Goal: Task Accomplishment & Management: Manage account settings

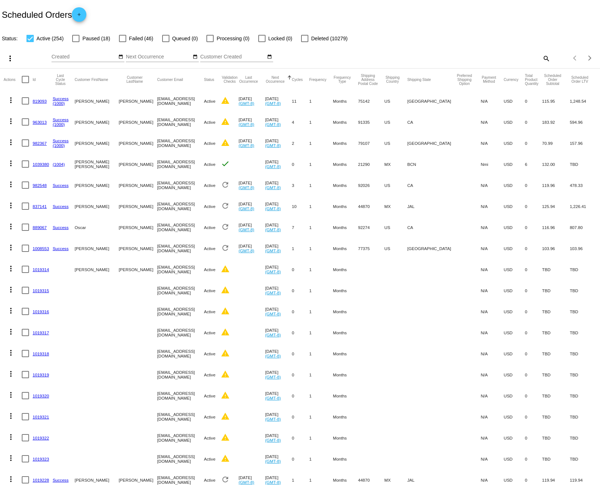
scroll to position [48, 0]
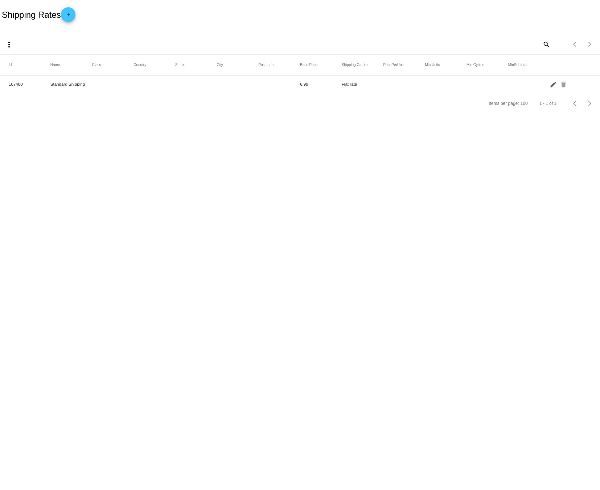
click at [552, 86] on mat-icon "edit" at bounding box center [554, 83] width 9 height 11
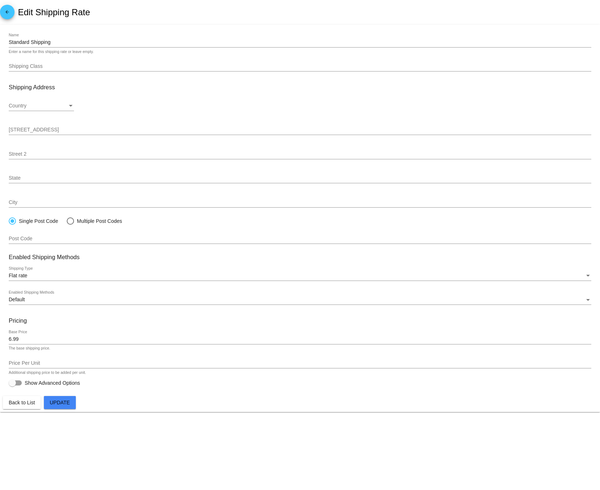
click at [0, 9] on link "arrow_back" at bounding box center [7, 12] width 15 height 15
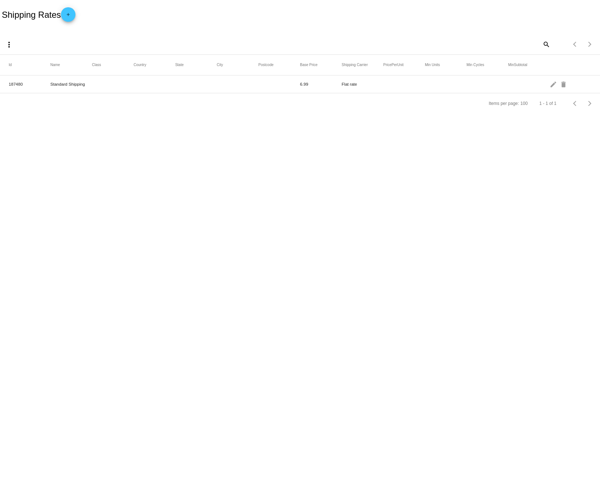
click at [72, 16] on mat-icon "add" at bounding box center [68, 16] width 9 height 9
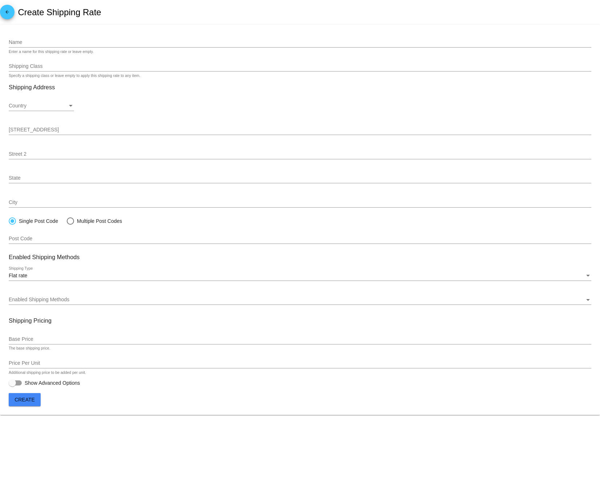
click at [57, 57] on mat-card-content "Name Enter a name for this shipping rate or leave empty. Shipping Class Specify…" at bounding box center [300, 210] width 583 height 354
click at [50, 43] on input "Name" at bounding box center [300, 43] width 583 height 6
type input "Pick Up La Puente"
click at [42, 271] on div "Flat rate Shipping Type" at bounding box center [300, 274] width 583 height 14
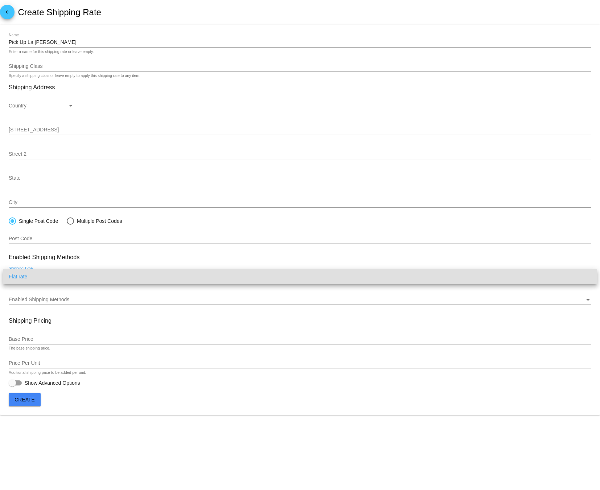
click at [83, 263] on div at bounding box center [300, 245] width 600 height 490
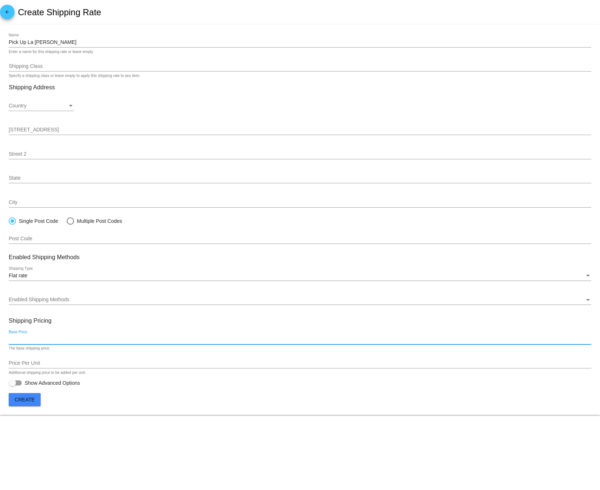
click at [70, 338] on input "Base Price" at bounding box center [300, 340] width 583 height 6
type input "0"
click at [16, 402] on span "Create" at bounding box center [25, 400] width 20 height 6
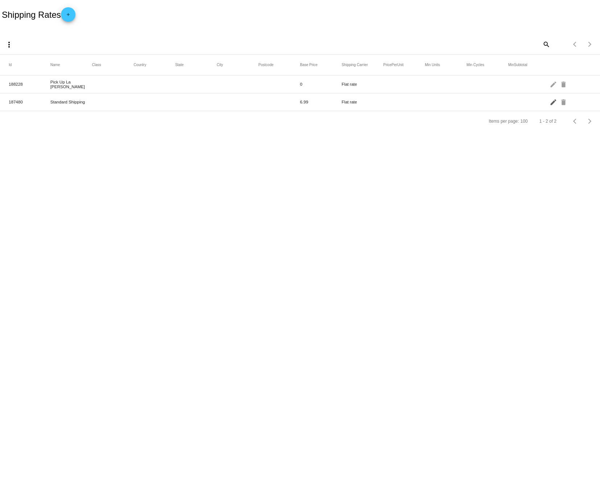
click at [554, 99] on mat-icon "edit" at bounding box center [554, 101] width 9 height 11
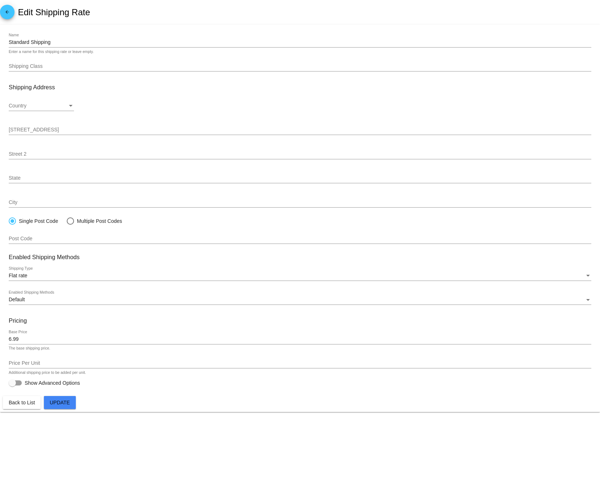
click at [37, 299] on div "Default" at bounding box center [297, 300] width 576 height 6
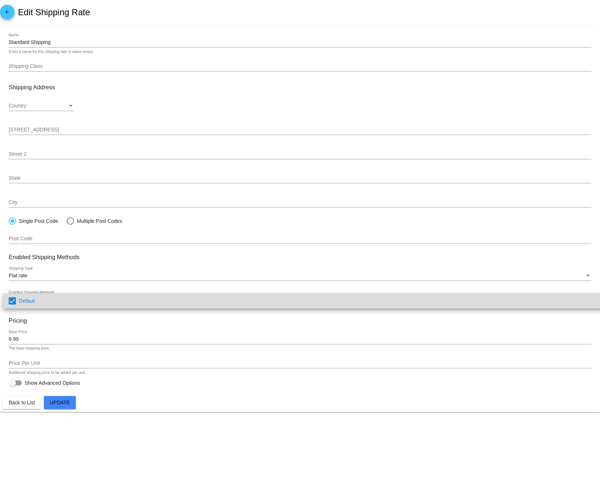
click at [37, 299] on span "Default" at bounding box center [311, 300] width 584 height 15
click at [34, 300] on span "Default" at bounding box center [311, 300] width 584 height 15
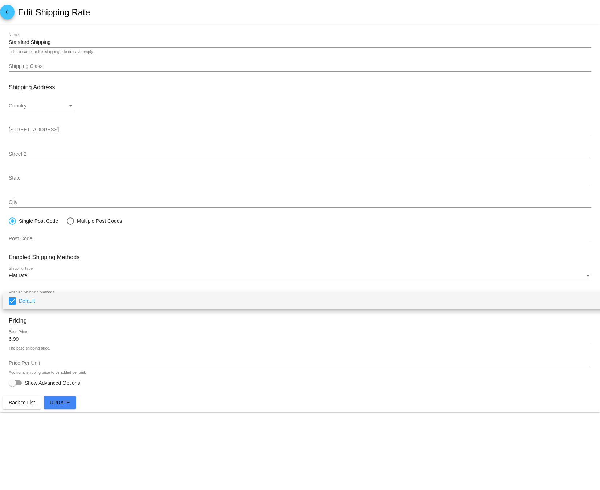
click at [59, 404] on div at bounding box center [300, 245] width 600 height 490
click at [73, 404] on button "Update" at bounding box center [60, 402] width 32 height 13
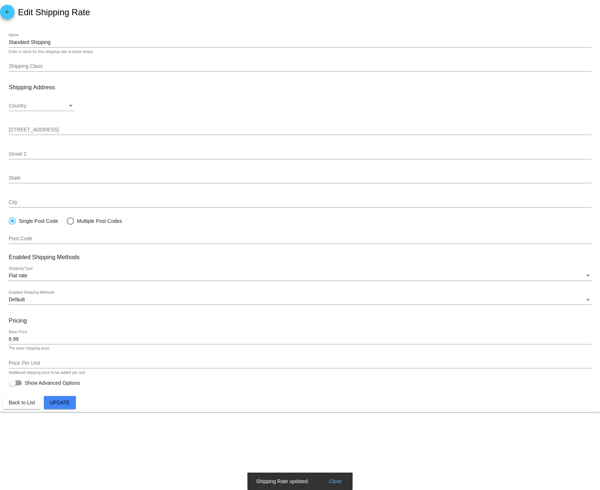
click at [28, 403] on span "Back to List" at bounding box center [22, 403] width 26 height 6
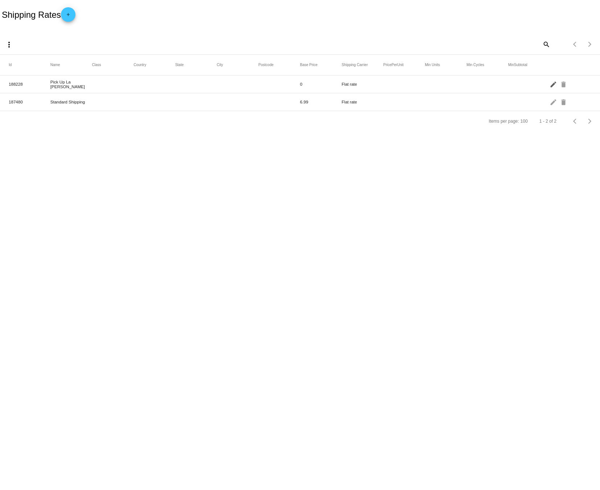
click at [553, 85] on mat-icon "edit" at bounding box center [554, 83] width 9 height 11
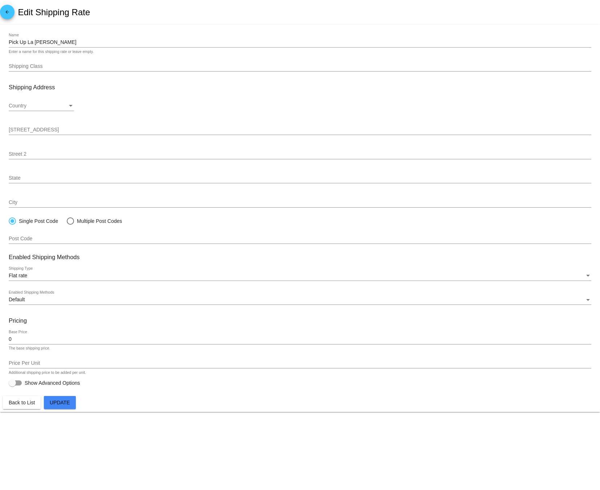
click at [29, 290] on div "Flat rate Shipping Type Default Enabled Shipping Methods" at bounding box center [300, 289] width 583 height 45
click at [29, 294] on div "Default Enabled Shipping Methods" at bounding box center [300, 298] width 583 height 14
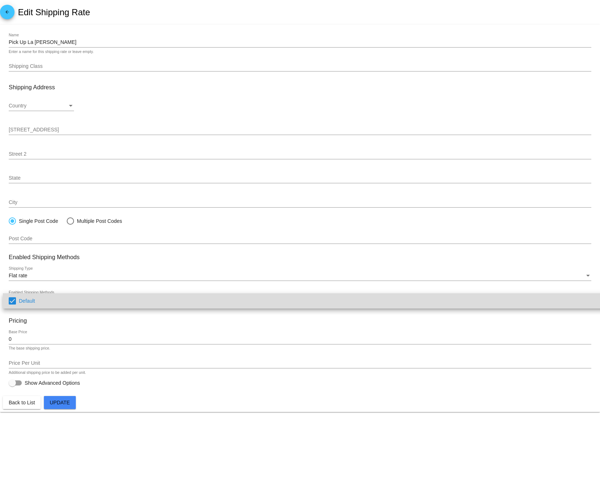
click at [11, 300] on mat-pseudo-checkbox at bounding box center [12, 300] width 7 height 7
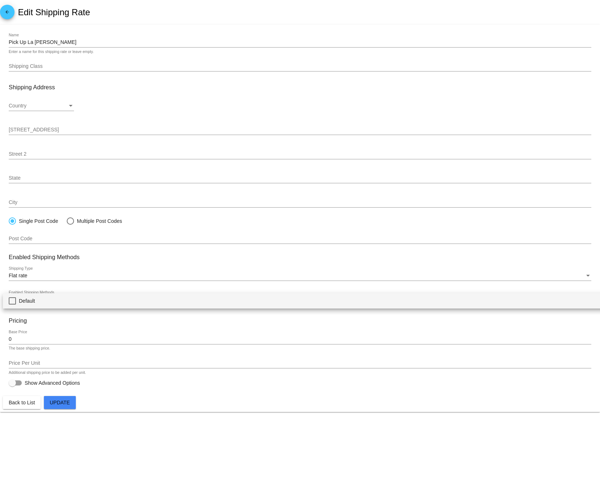
click at [154, 442] on div at bounding box center [300, 245] width 600 height 490
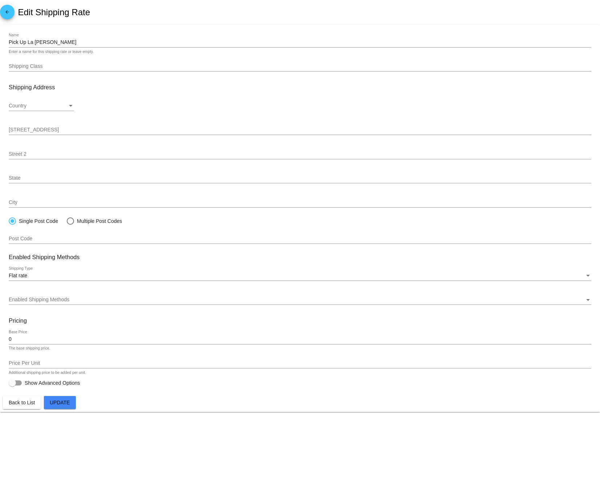
click at [53, 402] on span "Update" at bounding box center [60, 403] width 20 height 6
click at [61, 404] on span "Update" at bounding box center [60, 403] width 20 height 6
click at [37, 405] on button "Back to List" at bounding box center [22, 402] width 38 height 13
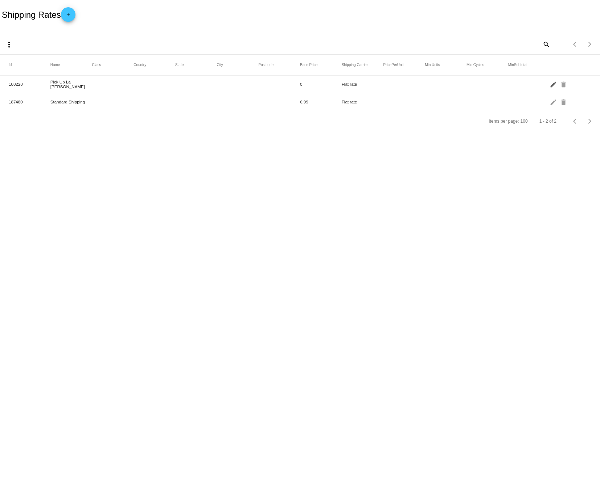
click at [551, 84] on mat-icon "edit" at bounding box center [554, 83] width 9 height 11
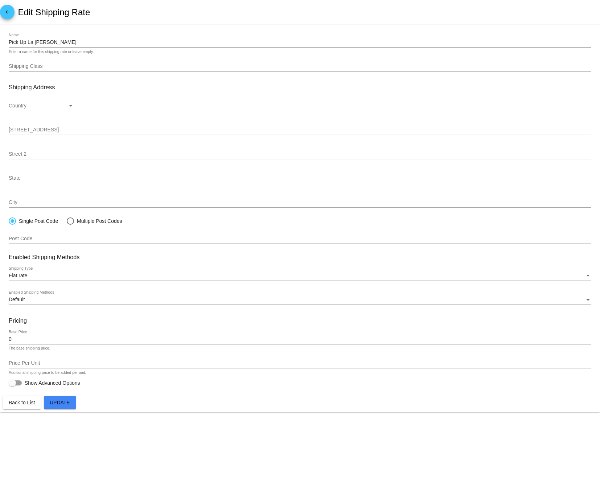
click at [56, 301] on div "Default" at bounding box center [297, 300] width 576 height 6
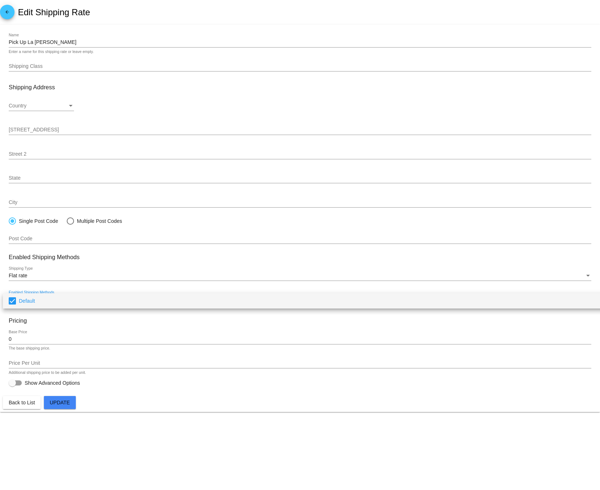
click at [16, 302] on mat-option "Default" at bounding box center [306, 300] width 606 height 15
click at [38, 339] on div at bounding box center [300, 245] width 600 height 490
click at [35, 340] on input "0" at bounding box center [300, 340] width 583 height 6
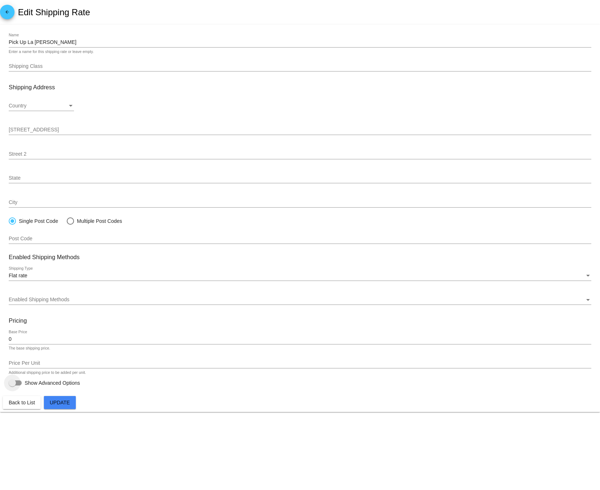
click at [18, 381] on div at bounding box center [15, 382] width 13 height 5
click at [12, 386] on input "Show Advanced Options" at bounding box center [12, 386] width 0 height 0
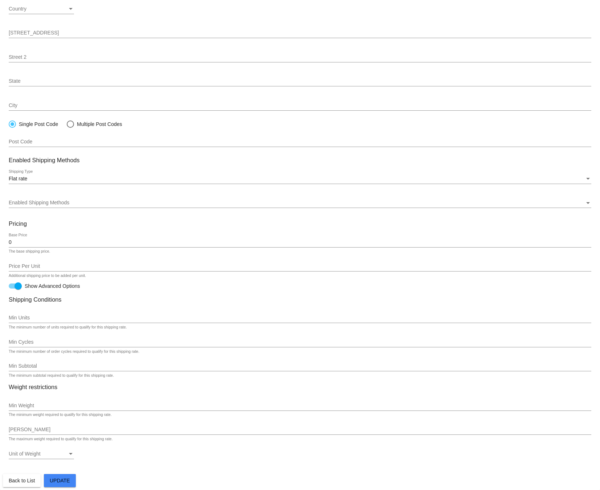
scroll to position [97, 0]
click at [21, 284] on div at bounding box center [18, 285] width 7 height 7
click at [12, 289] on input "Show Advanced Options" at bounding box center [12, 289] width 0 height 0
checkbox input "false"
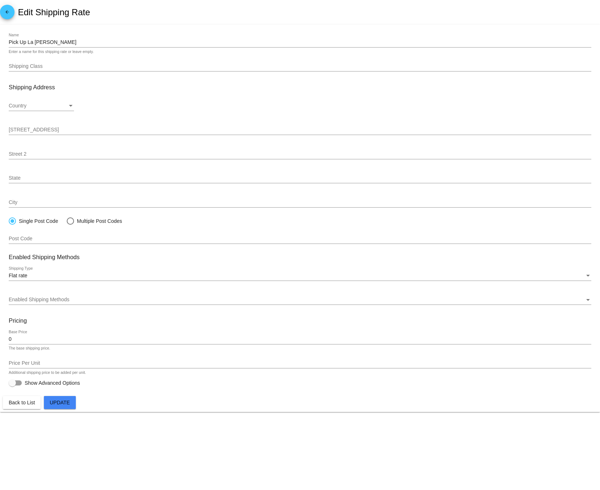
click at [64, 398] on button "Update" at bounding box center [60, 402] width 32 height 13
click at [12, 20] on div "arrow_back Edit Shipping Rate" at bounding box center [300, 12] width 600 height 25
click at [8, 15] on mat-icon "arrow_back" at bounding box center [7, 13] width 9 height 9
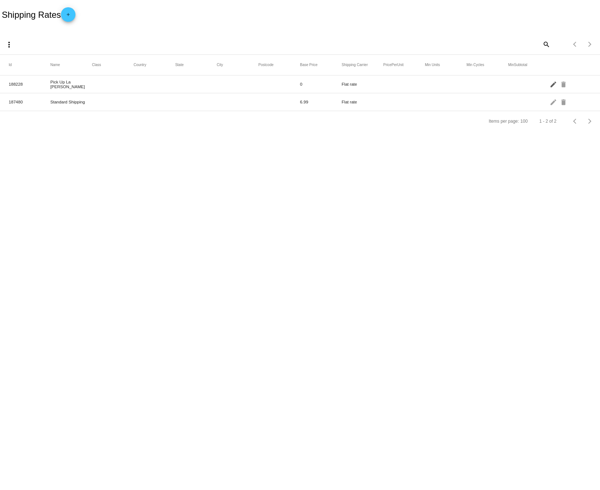
click at [552, 85] on mat-icon "edit" at bounding box center [554, 83] width 9 height 11
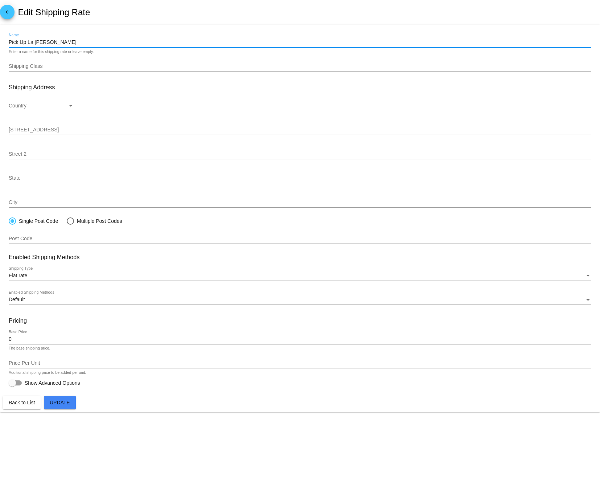
click at [67, 42] on input "Pick Up La Puente" at bounding box center [300, 43] width 583 height 6
type input "S"
click at [34, 42] on input "Envio Standar" at bounding box center [300, 43] width 583 height 6
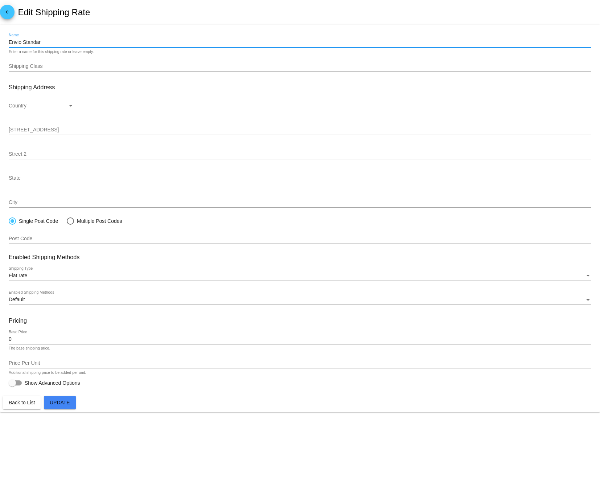
click at [34, 42] on input "Envio Standar" at bounding box center [300, 43] width 583 height 6
type input "Envio Standar"
click at [33, 341] on input "0" at bounding box center [300, 340] width 583 height 6
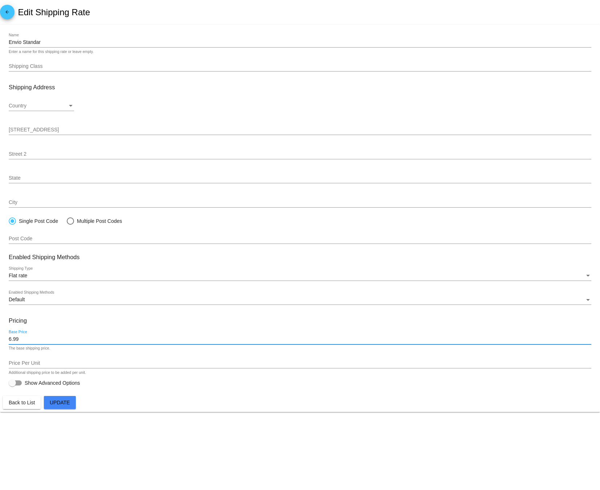
type input "6.99"
click at [53, 407] on button "Update" at bounding box center [60, 402] width 32 height 13
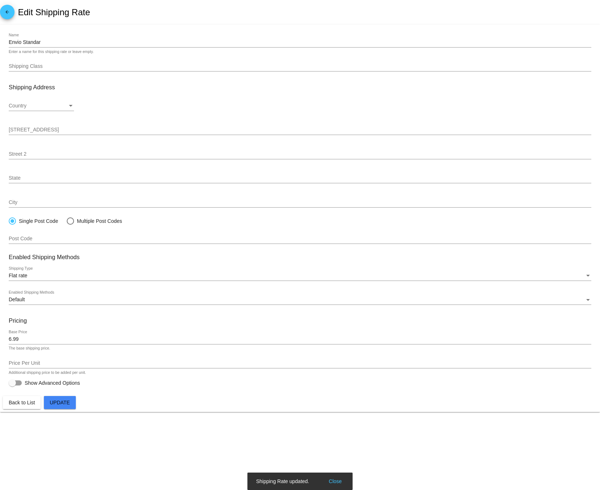
click at [9, 13] on mat-icon "arrow_back" at bounding box center [7, 13] width 9 height 9
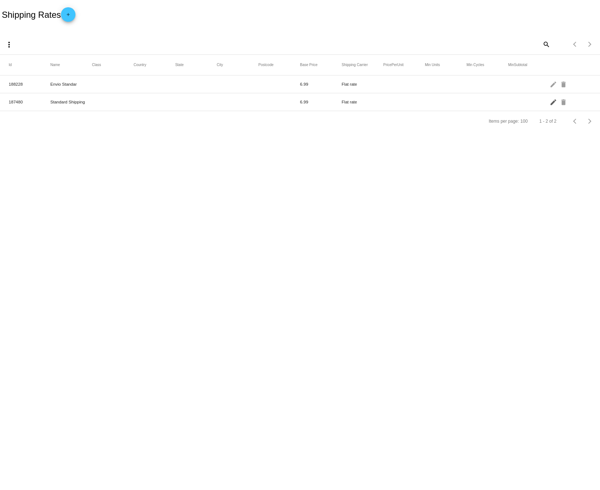
click at [554, 102] on mat-icon "edit" at bounding box center [554, 101] width 9 height 11
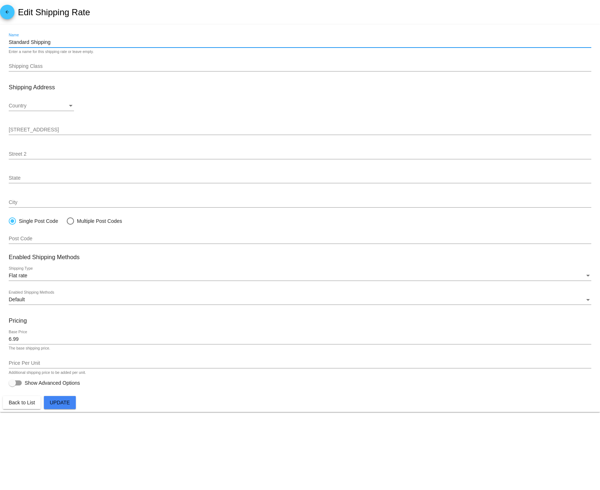
click at [69, 40] on input "Standard Shipping" at bounding box center [300, 43] width 583 height 6
type input "Recoger en La Puente"
click at [32, 334] on div "6.99 Base Price" at bounding box center [300, 337] width 583 height 14
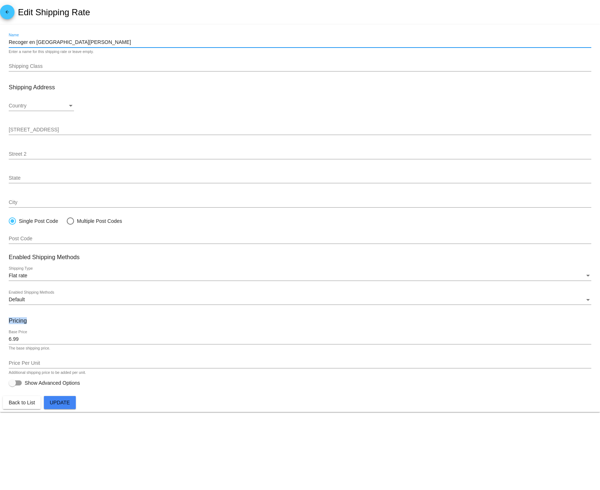
click at [32, 334] on div "6.99 Base Price" at bounding box center [300, 337] width 583 height 14
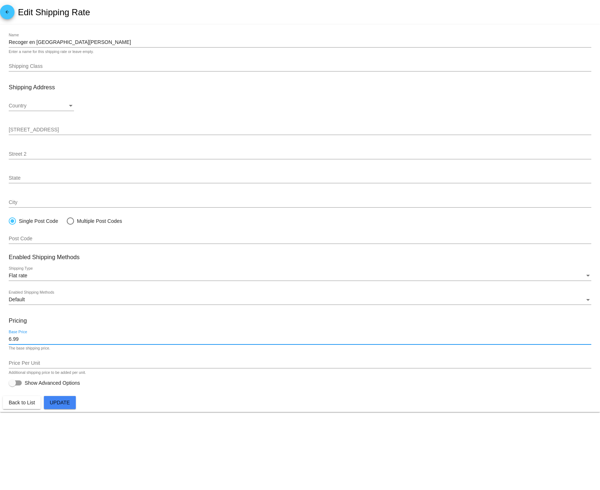
click at [32, 339] on input "6.99" at bounding box center [300, 340] width 583 height 6
type input "0"
click at [35, 304] on div "Default Enabled Shipping Methods" at bounding box center [300, 298] width 583 height 14
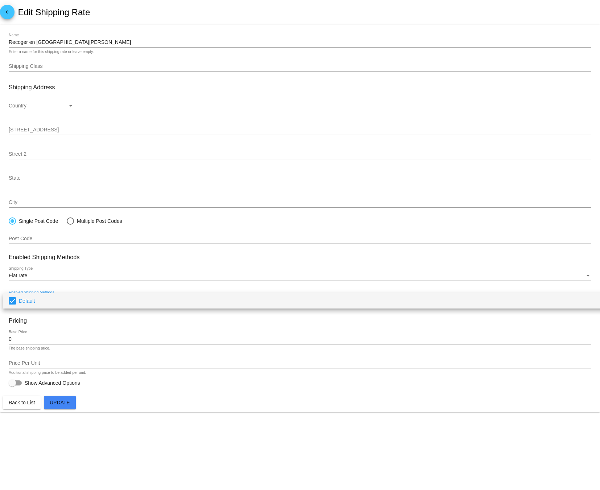
click at [33, 297] on span "Default" at bounding box center [311, 300] width 584 height 15
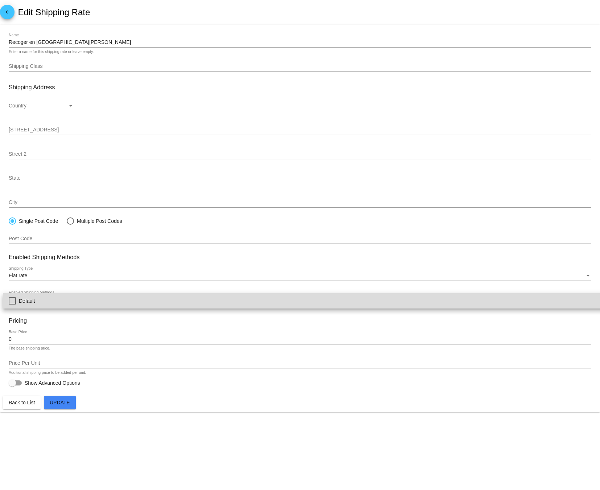
click at [31, 277] on div at bounding box center [300, 245] width 600 height 490
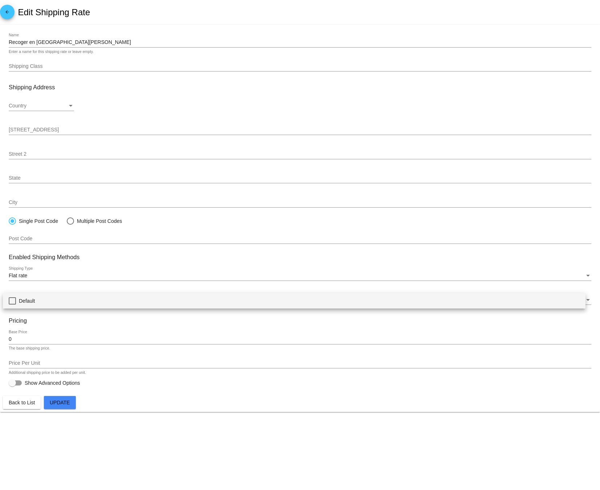
click at [31, 276] on div "Flat rate" at bounding box center [297, 276] width 576 height 6
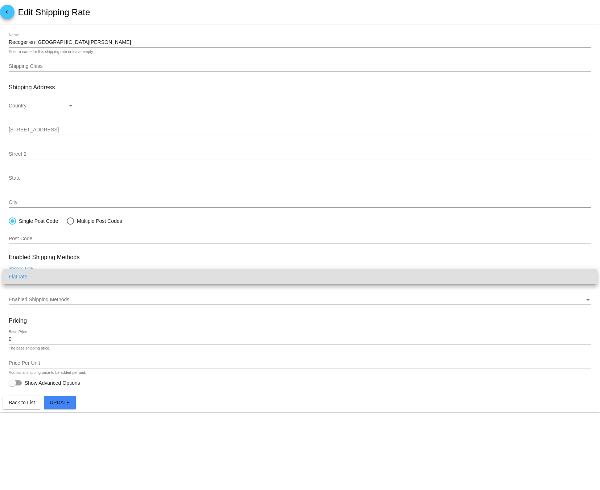
click at [56, 272] on span "Flat rate" at bounding box center [300, 276] width 583 height 15
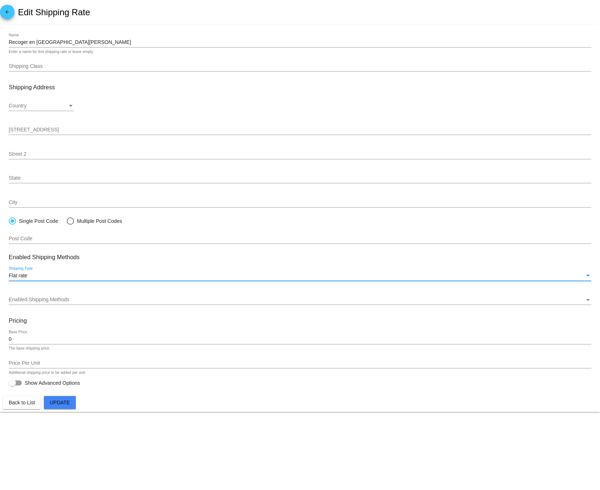
click at [57, 407] on button "Update" at bounding box center [60, 402] width 32 height 13
click at [23, 400] on span "Back to List" at bounding box center [22, 403] width 26 height 6
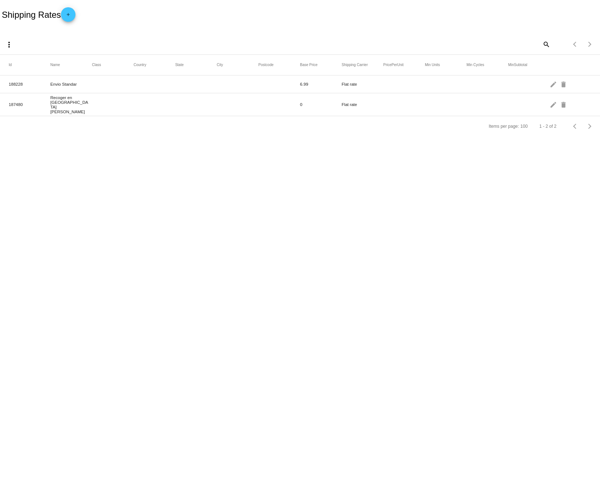
click at [399, 217] on body "Shipping Rates add more_vert search Items per page: 100 1 - 2 of 2 Id Name Clas…" at bounding box center [300, 245] width 600 height 490
click at [568, 103] on mat-icon "delete" at bounding box center [564, 104] width 9 height 11
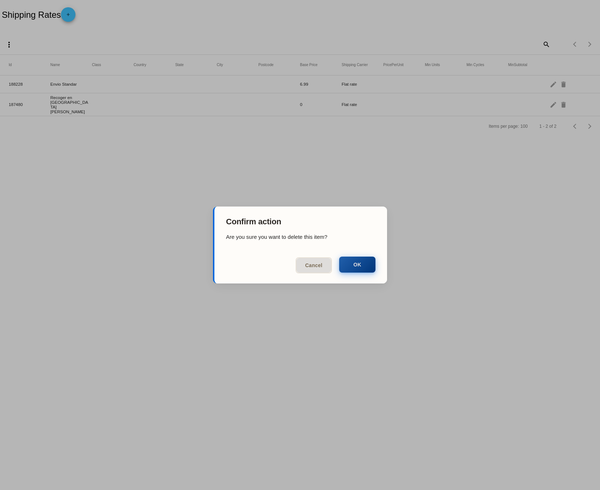
click at [362, 268] on button "OK" at bounding box center [357, 265] width 36 height 16
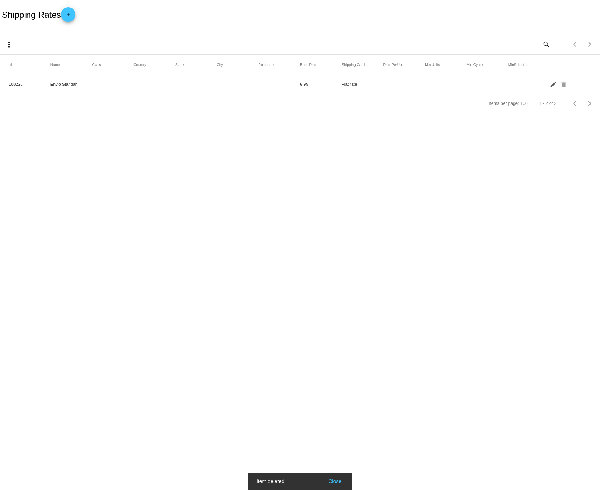
click at [553, 84] on mat-icon "edit" at bounding box center [554, 83] width 9 height 11
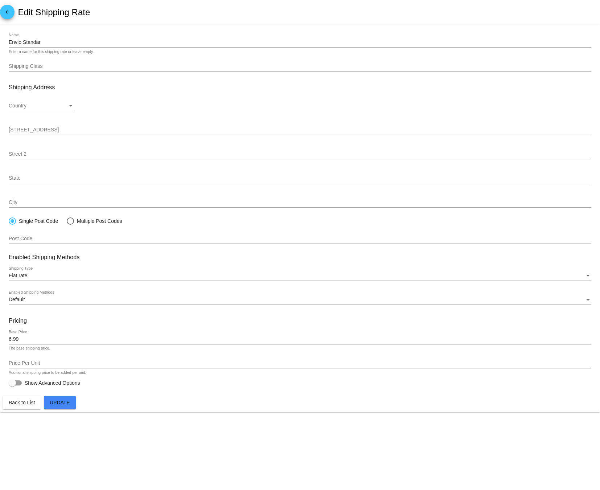
click at [57, 341] on input "6.99" at bounding box center [300, 340] width 583 height 6
type input "0"
click at [20, 382] on div at bounding box center [15, 382] width 13 height 5
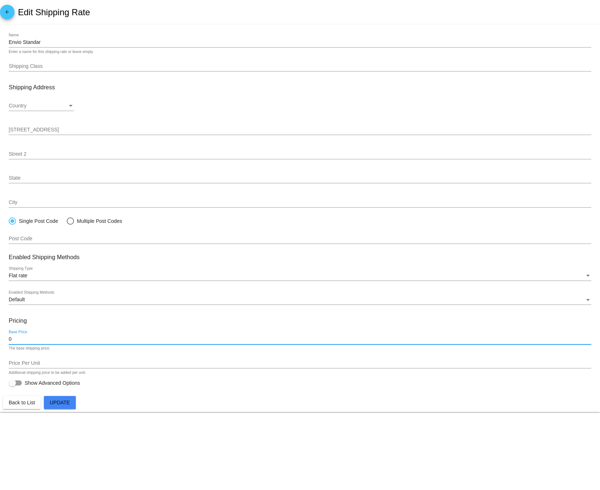
click at [12, 386] on input "Show Advanced Options" at bounding box center [12, 386] width 0 height 0
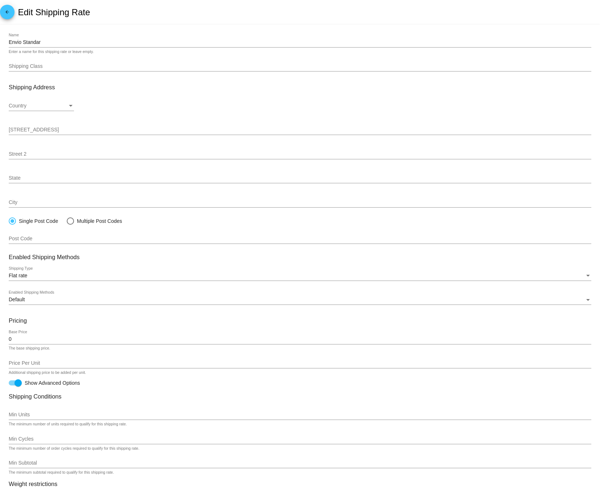
click at [20, 382] on div at bounding box center [18, 382] width 7 height 7
click at [12, 386] on input "Show Advanced Options" at bounding box center [12, 386] width 0 height 0
checkbox input "false"
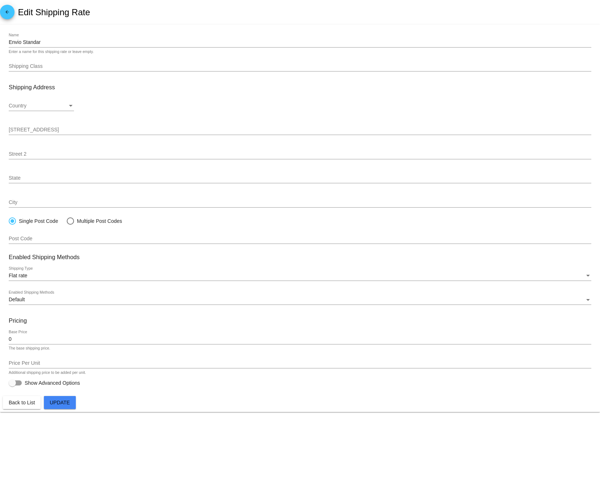
click at [68, 409] on button "Update" at bounding box center [60, 402] width 32 height 13
click at [19, 400] on span "Back to List" at bounding box center [22, 403] width 26 height 6
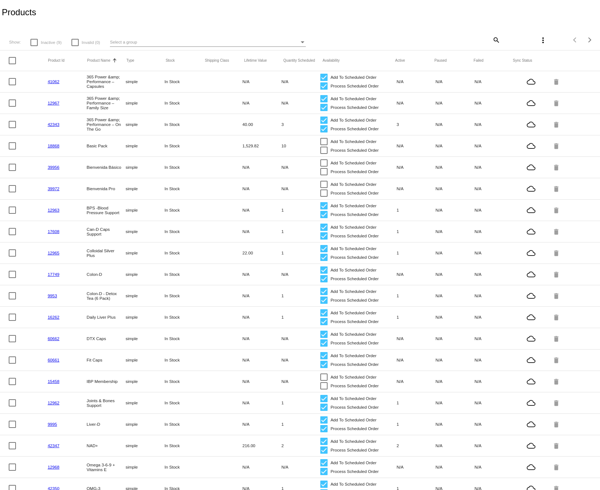
scroll to position [37, 0]
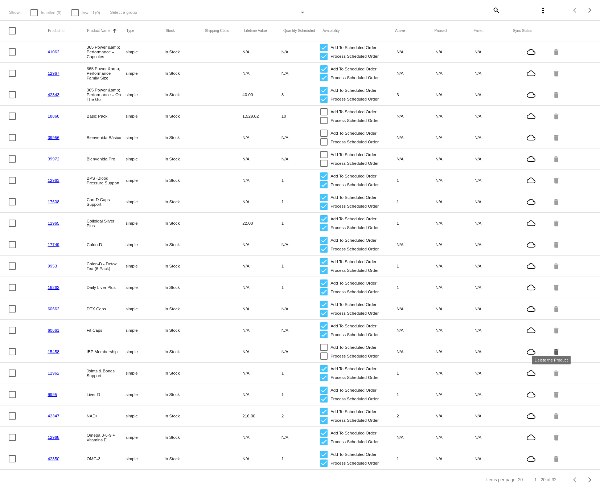
click at [553, 346] on mat-icon "delete" at bounding box center [557, 351] width 9 height 11
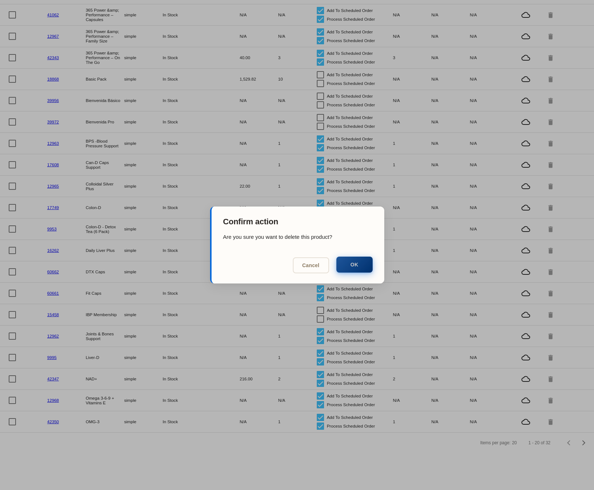
click at [364, 268] on button "OK" at bounding box center [355, 265] width 36 height 16
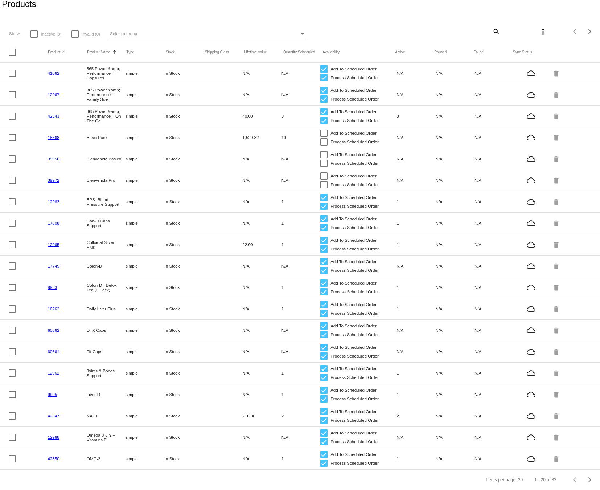
scroll to position [16, 0]
click at [553, 132] on mat-icon "delete" at bounding box center [557, 137] width 9 height 11
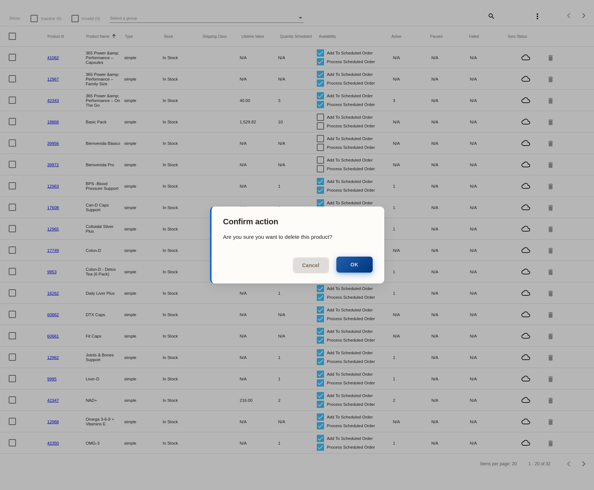
click at [355, 260] on button "OK" at bounding box center [355, 265] width 36 height 16
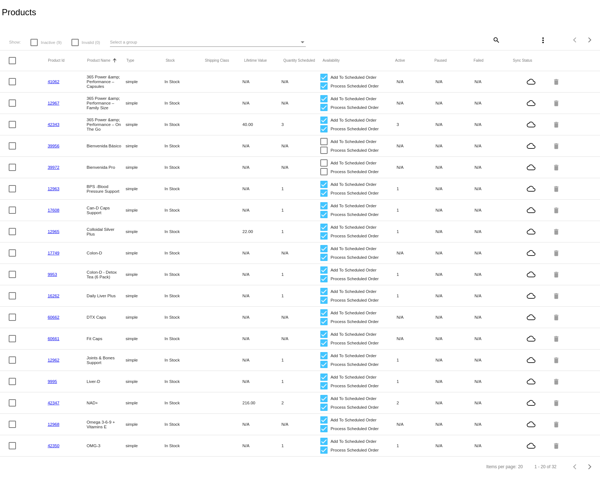
scroll to position [0, 0]
click at [557, 149] on mat-icon "delete" at bounding box center [557, 145] width 9 height 11
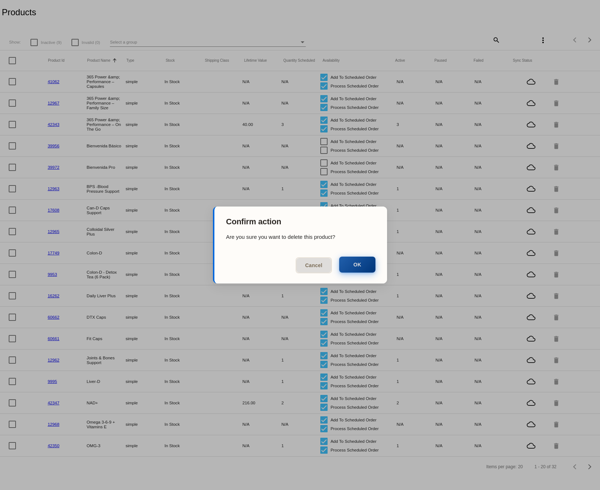
click at [360, 269] on button "OK" at bounding box center [357, 265] width 36 height 16
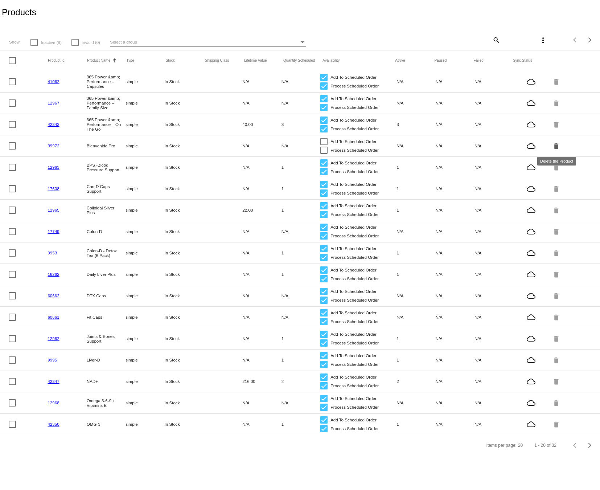
click at [558, 147] on mat-icon "delete" at bounding box center [557, 145] width 9 height 11
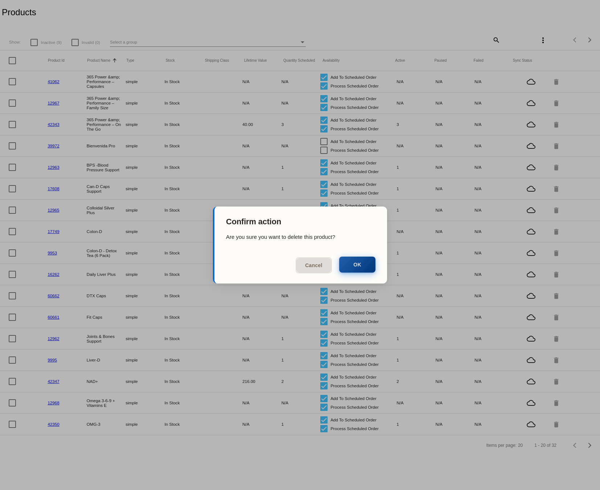
click at [362, 272] on button "OK" at bounding box center [357, 265] width 36 height 16
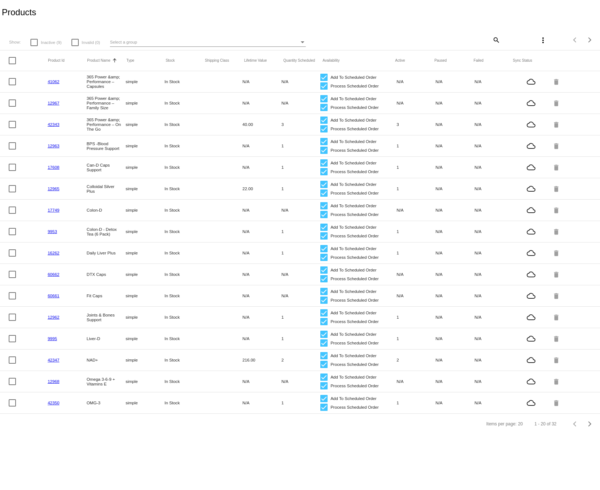
click at [289, 35] on div "Show: Inactive (9) Invalid (0) Select a group" at bounding box center [201, 40] width 399 height 14
